Goal: Find specific page/section: Find specific page/section

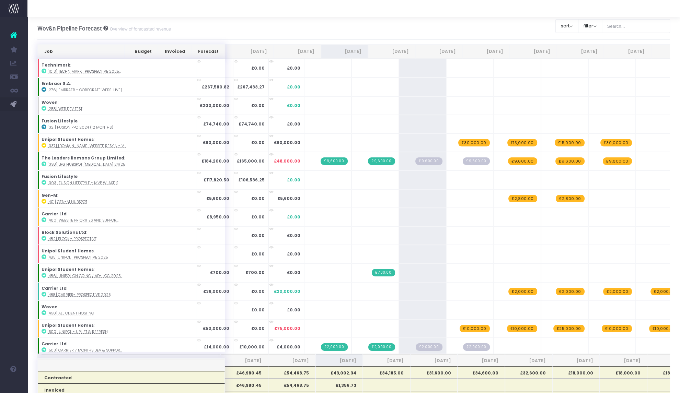
scroll to position [856, 0]
click at [612, 21] on input "text" at bounding box center [636, 26] width 69 height 14
type input "unclass"
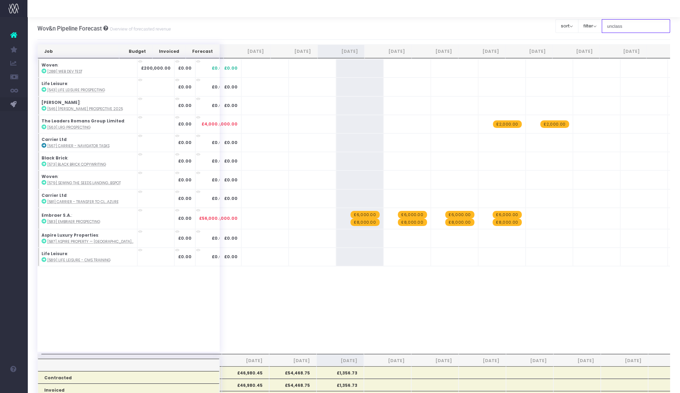
click at [616, 27] on input "unclass" at bounding box center [636, 26] width 69 height 14
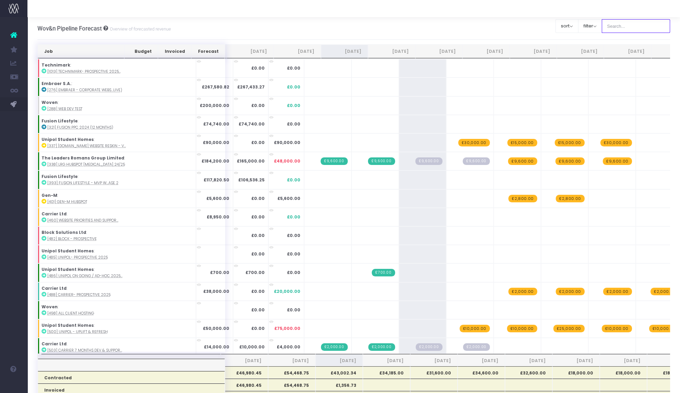
click at [632, 27] on input "text" at bounding box center [636, 26] width 69 height 14
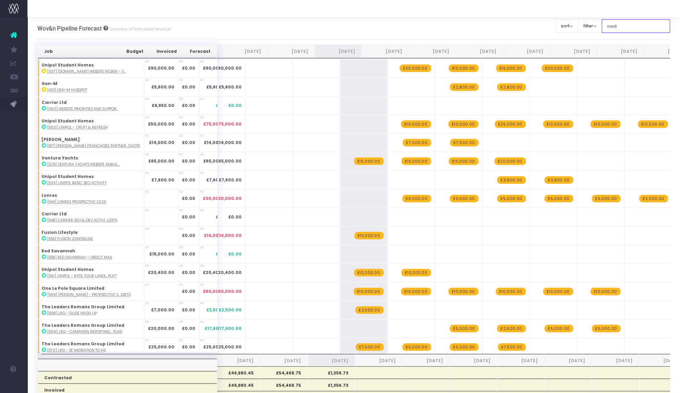
type input "medi"
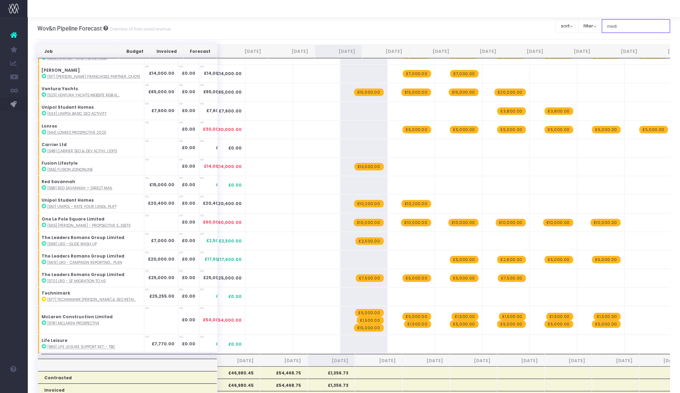
click at [612, 23] on input "medi" at bounding box center [636, 26] width 69 height 14
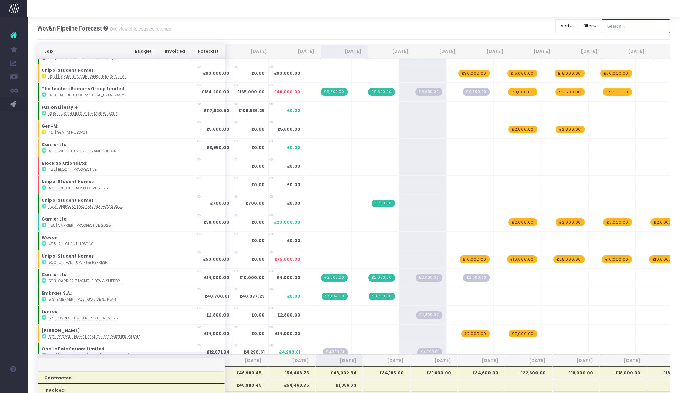
click at [612, 23] on input "text" at bounding box center [636, 26] width 69 height 14
type input "clarion"
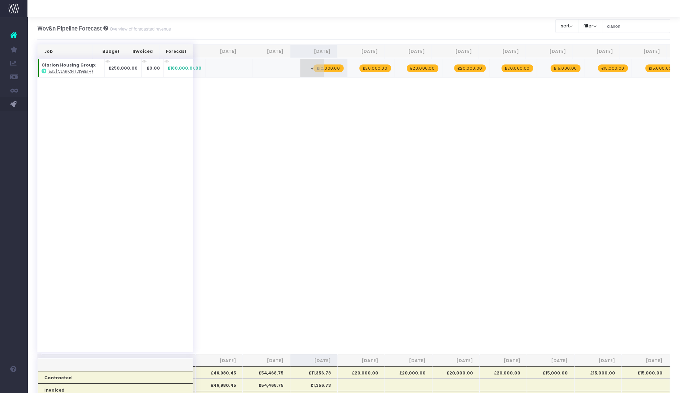
click at [318, 70] on span "£10,000.00" at bounding box center [328, 69] width 30 height 8
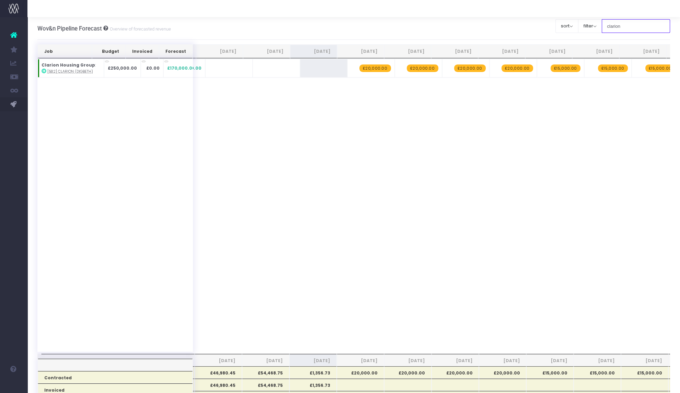
click at [614, 25] on input "clarion" at bounding box center [636, 26] width 69 height 14
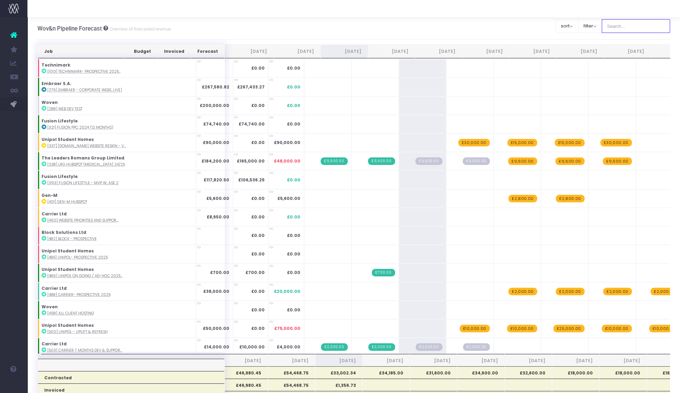
click at [636, 25] on input "text" at bounding box center [636, 26] width 69 height 14
type input "medium"
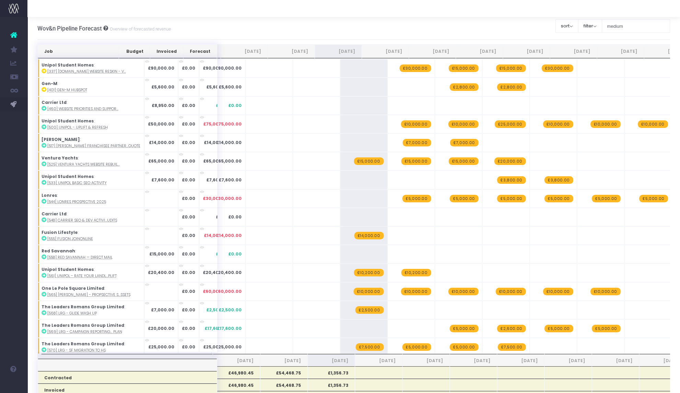
click at [278, 30] on div "Wov&n Pipeline Forecast Overview of forecasted revenue Clear Filters sort Sort …" at bounding box center [353, 28] width 633 height 23
